Goal: Information Seeking & Learning: Learn about a topic

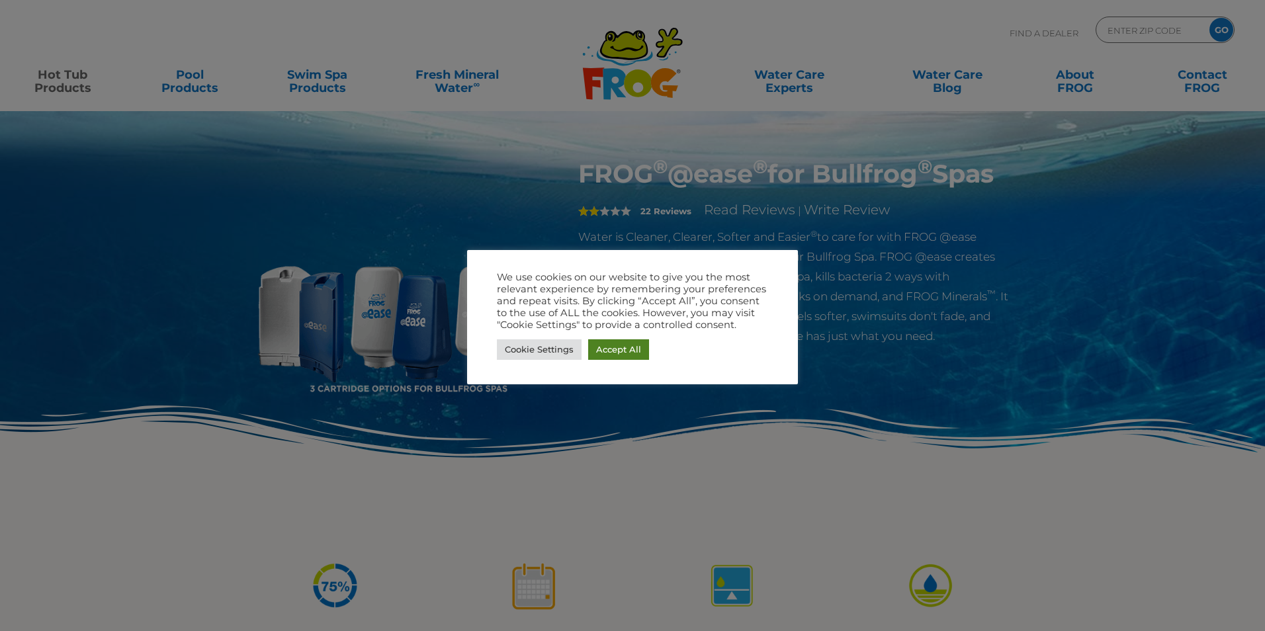
click at [610, 355] on link "Accept All" at bounding box center [618, 349] width 61 height 21
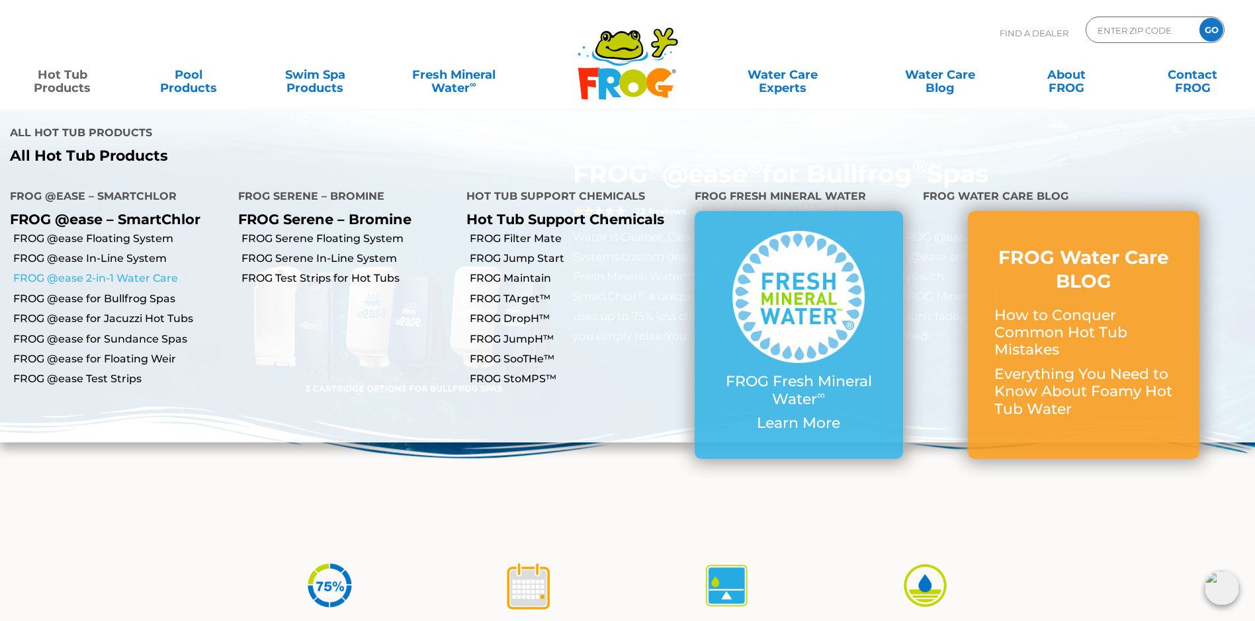
click at [102, 271] on link "FROG @ease 2-in-1 Water Care" at bounding box center [120, 278] width 215 height 15
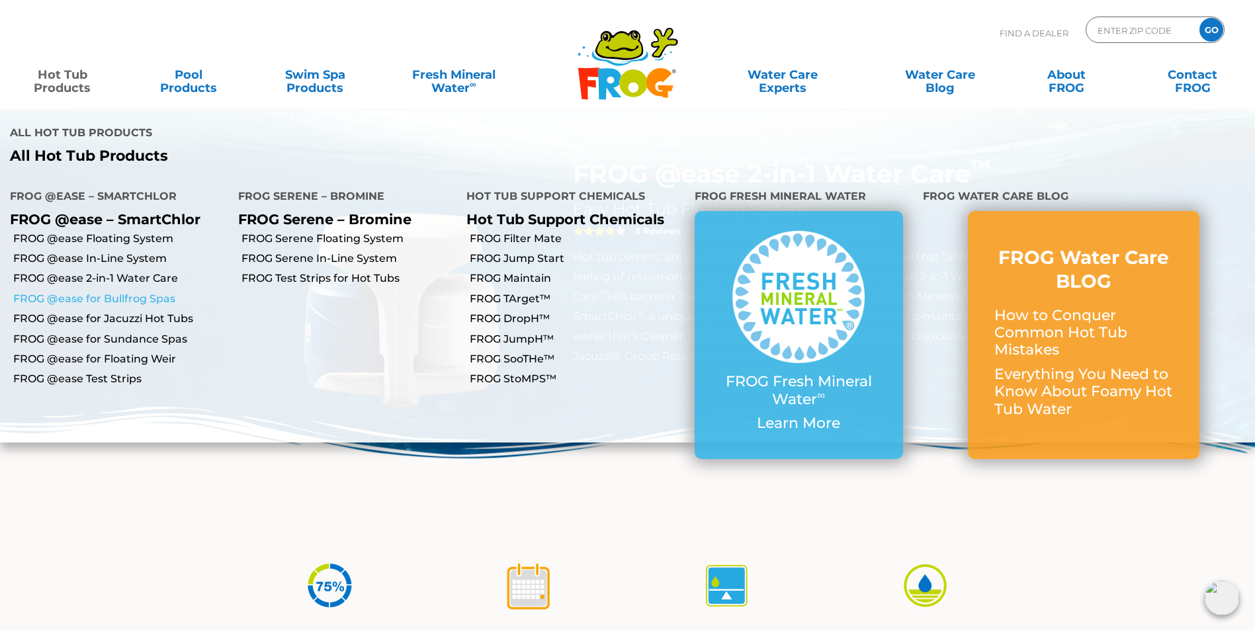
click at [125, 292] on link "FROG @ease for Bullfrog Spas" at bounding box center [120, 299] width 215 height 15
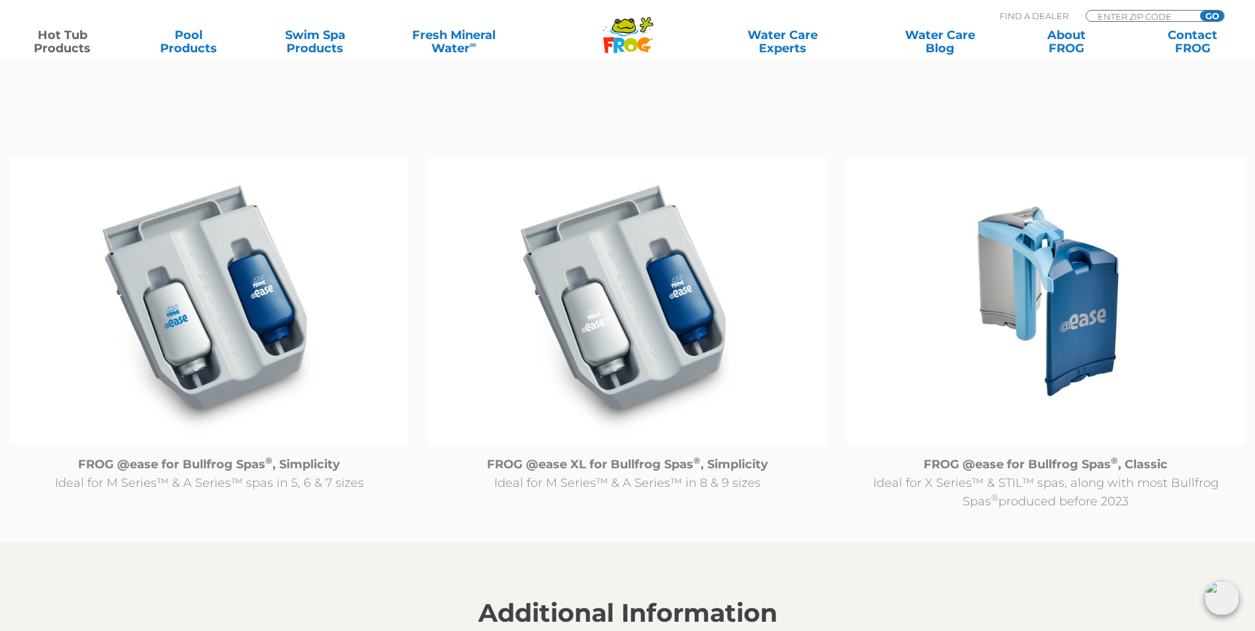
scroll to position [1323, 0]
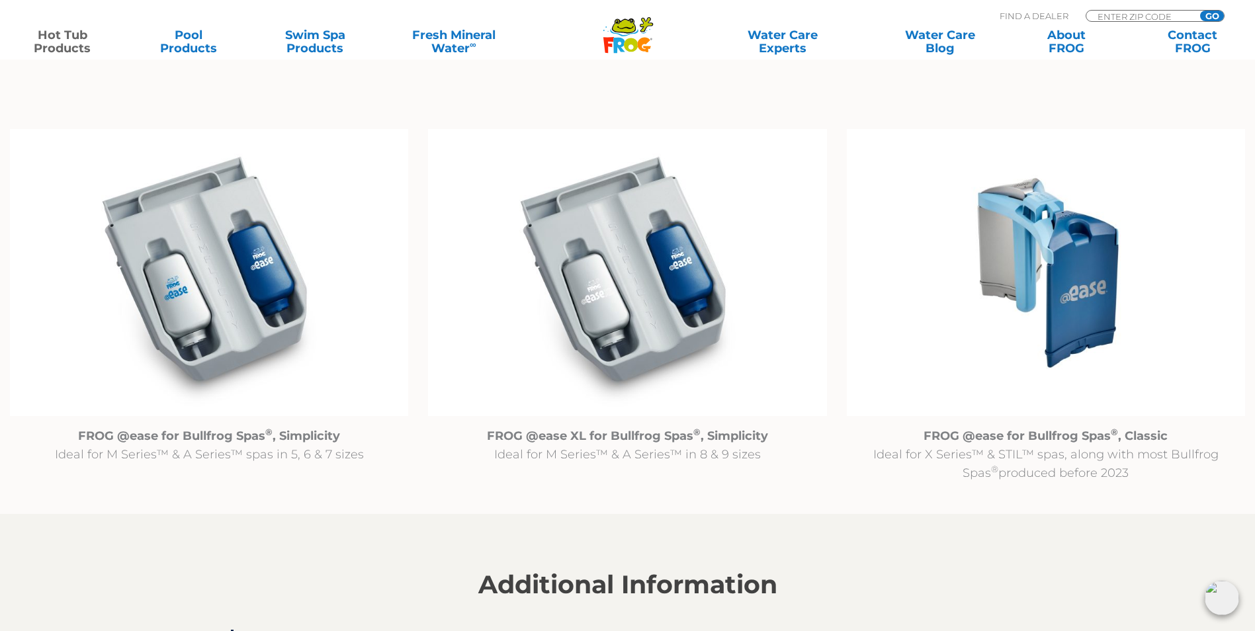
click at [211, 300] on img at bounding box center [209, 273] width 398 height 288
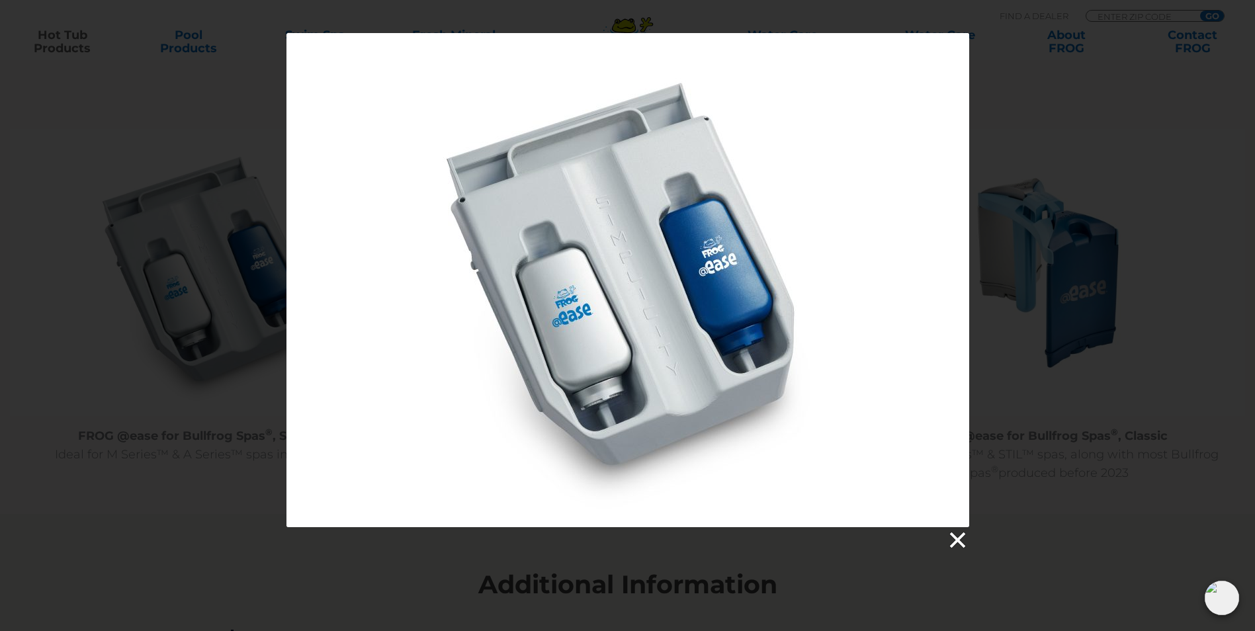
click at [959, 545] on link at bounding box center [957, 541] width 20 height 20
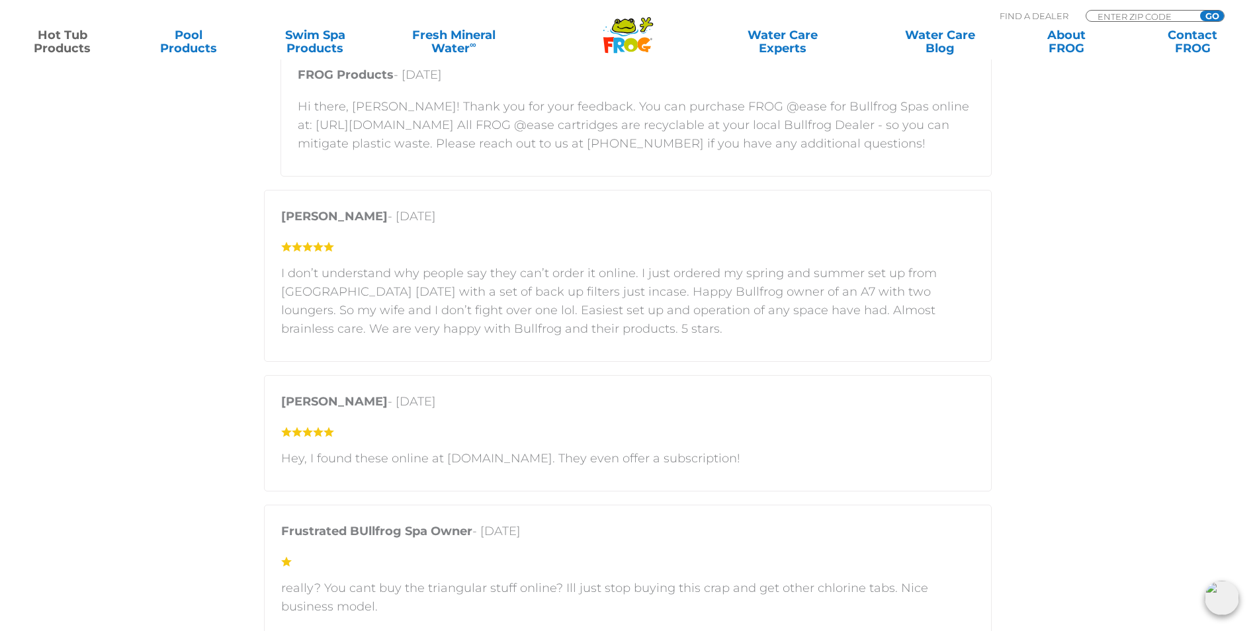
scroll to position [3374, 0]
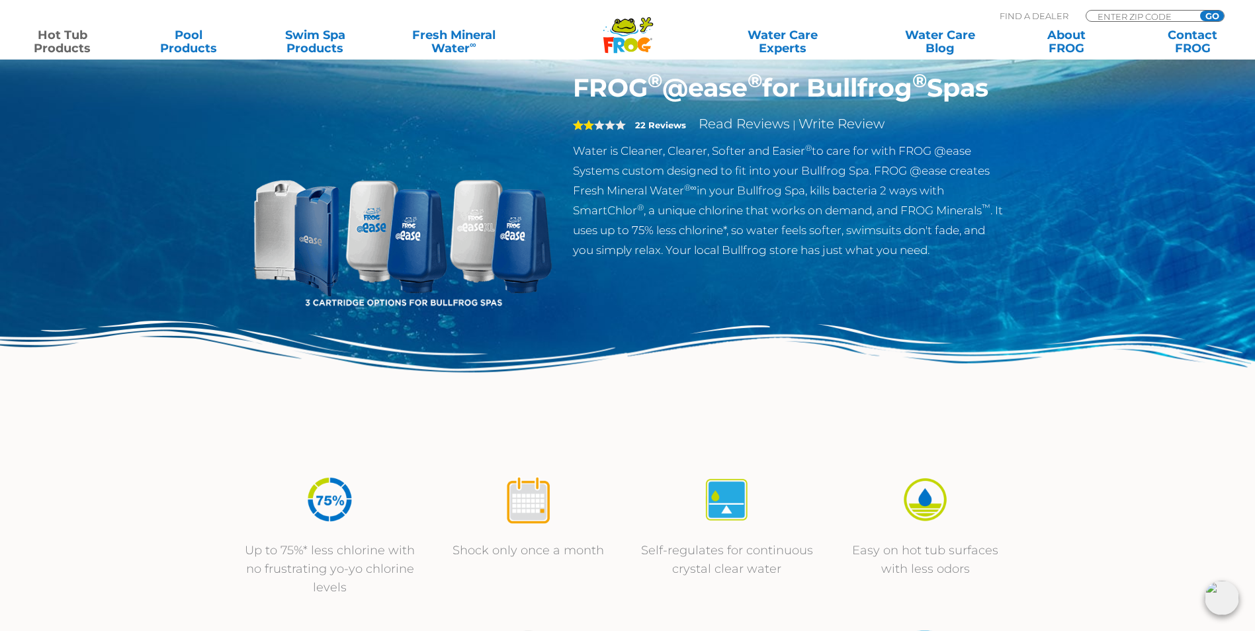
scroll to position [66, 0]
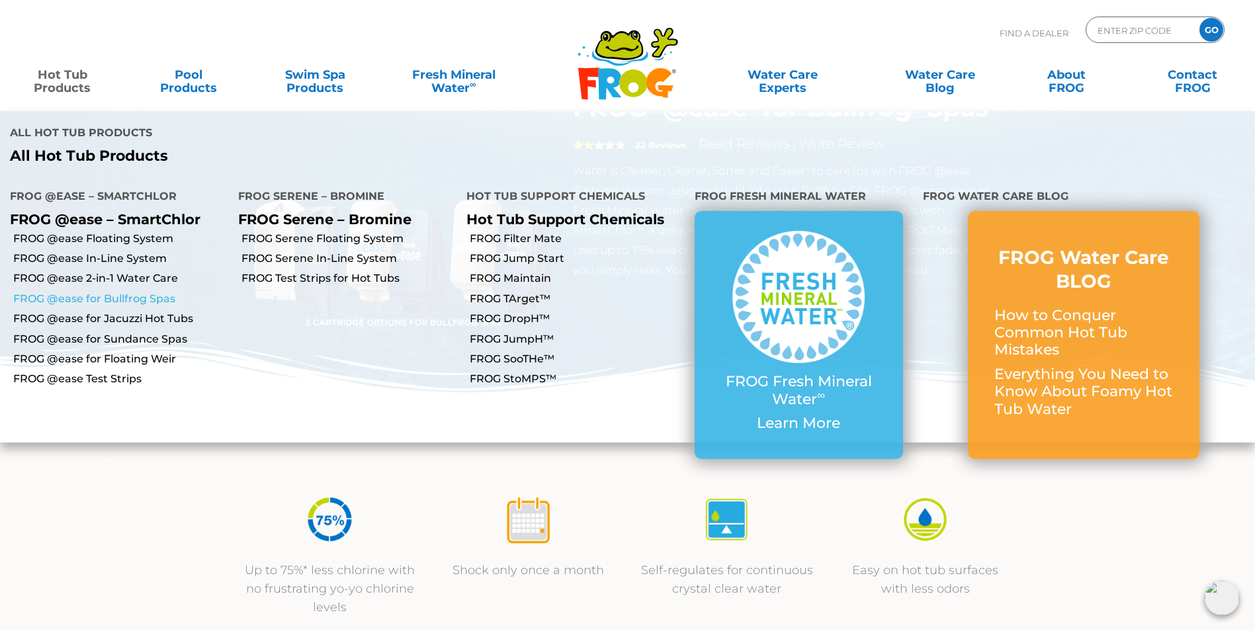
click at [114, 292] on link "FROG @ease for Bullfrog Spas" at bounding box center [120, 299] width 215 height 15
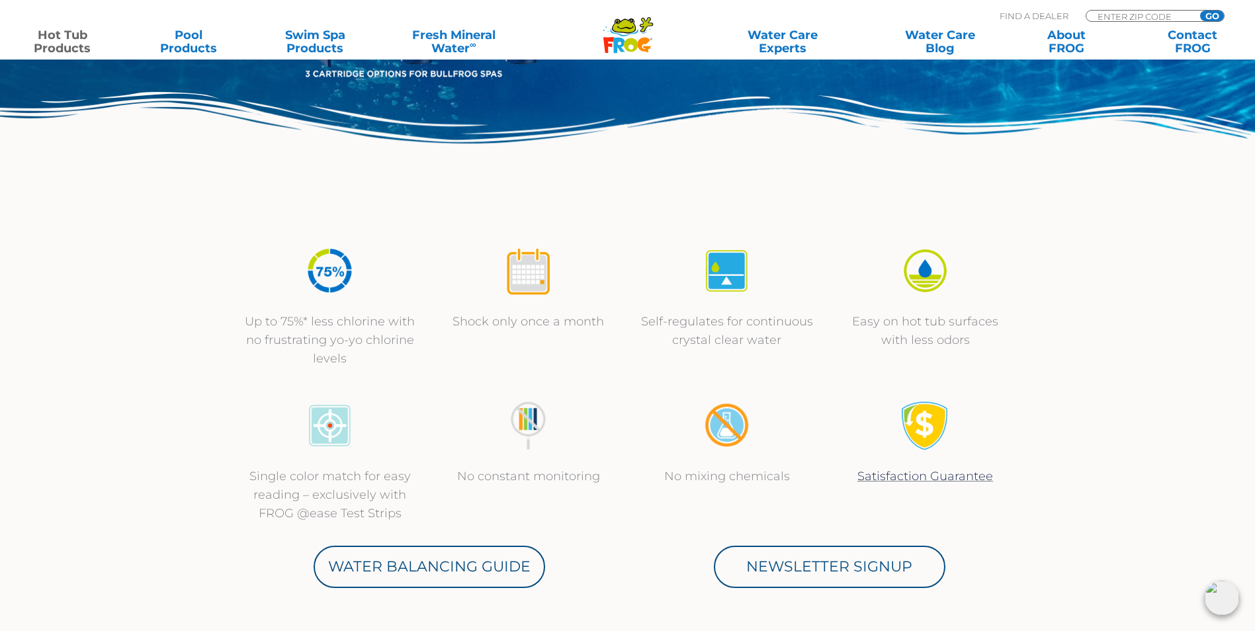
scroll to position [397, 0]
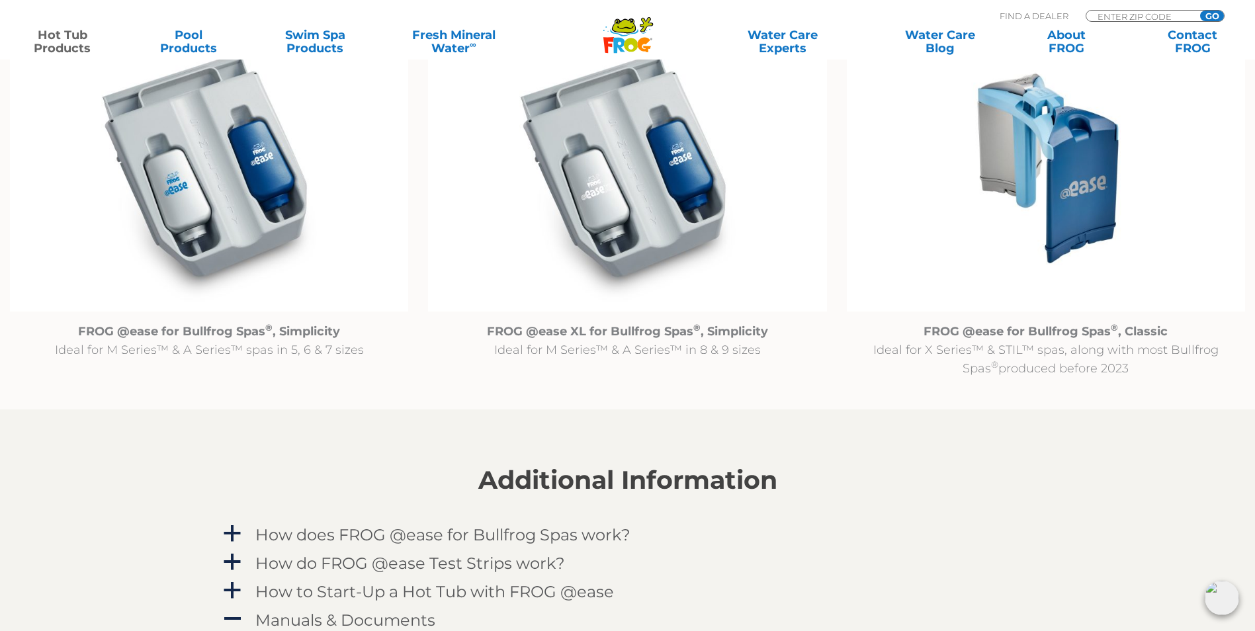
scroll to position [1522, 0]
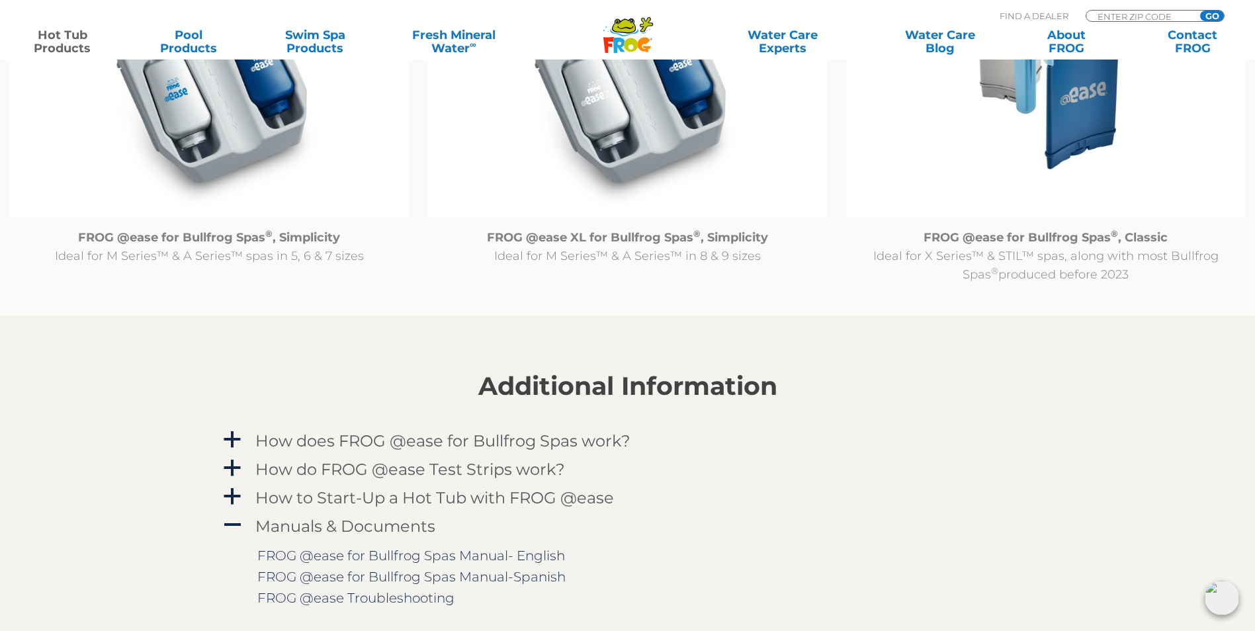
click at [195, 131] on img at bounding box center [209, 75] width 398 height 288
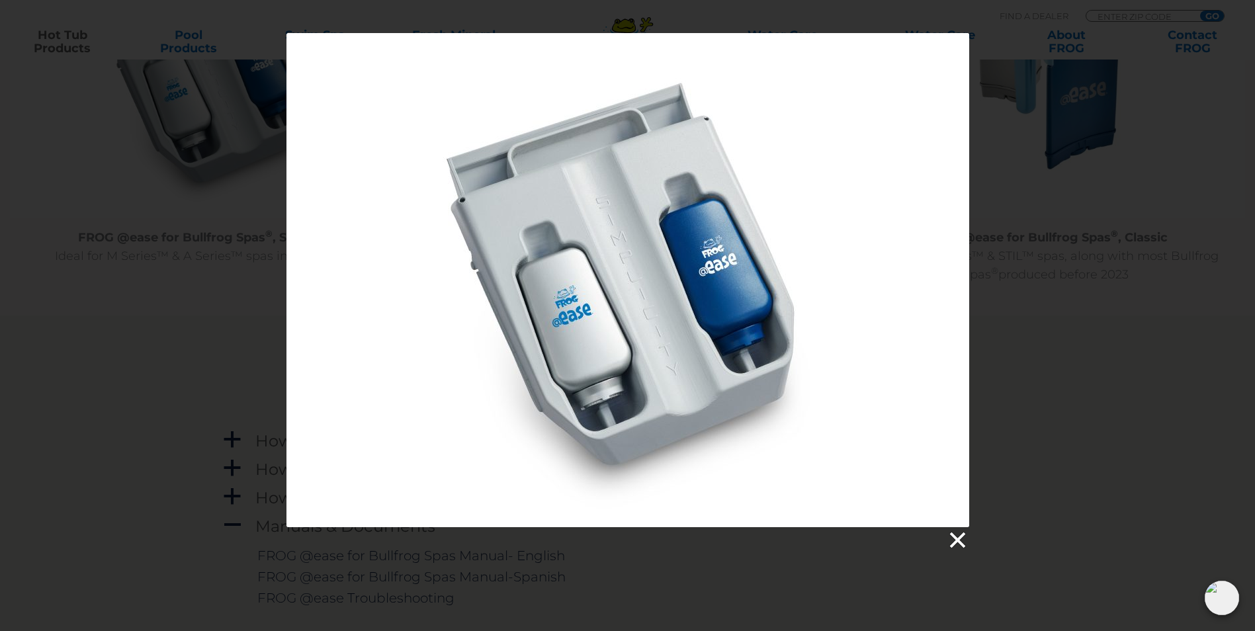
click at [959, 546] on link at bounding box center [957, 541] width 20 height 20
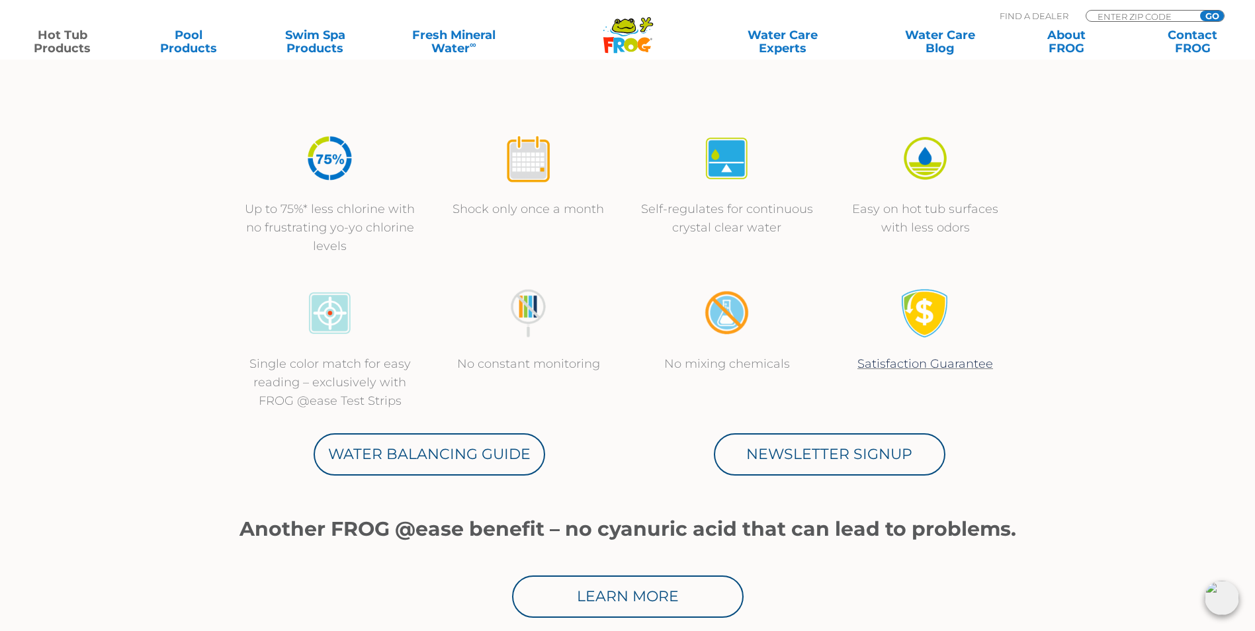
scroll to position [0, 0]
